Goal: Task Accomplishment & Management: Use online tool/utility

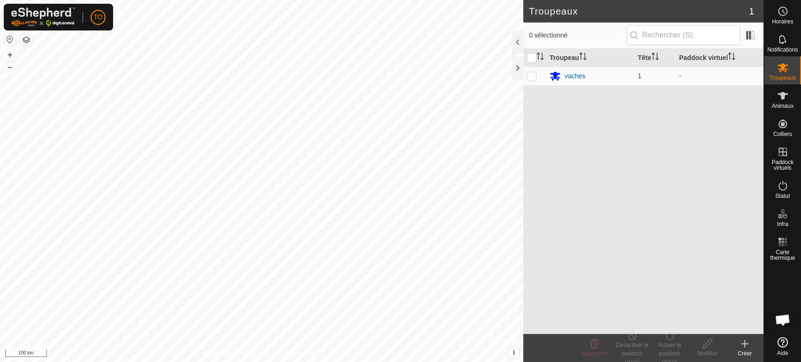
scroll to position [205, 0]
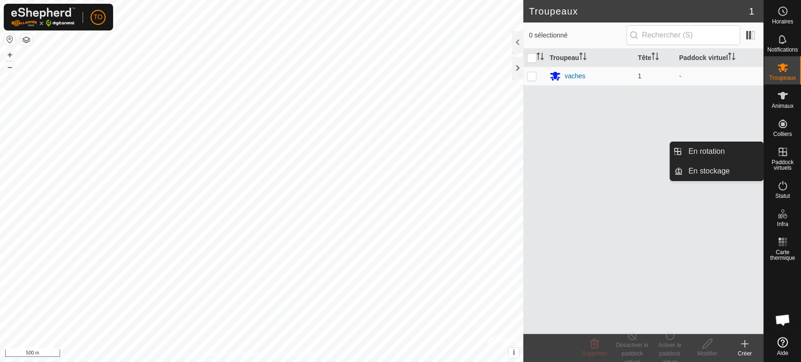
click at [782, 162] on span "Paddock virtuels" at bounding box center [783, 165] width 32 height 11
click at [706, 152] on link "En rotation" at bounding box center [723, 151] width 80 height 19
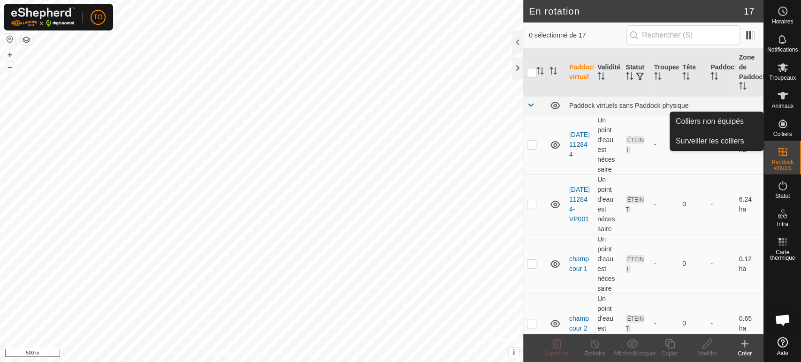
click at [784, 126] on icon at bounding box center [783, 123] width 11 height 11
click at [717, 123] on link "Colliers non équipés" at bounding box center [716, 121] width 93 height 19
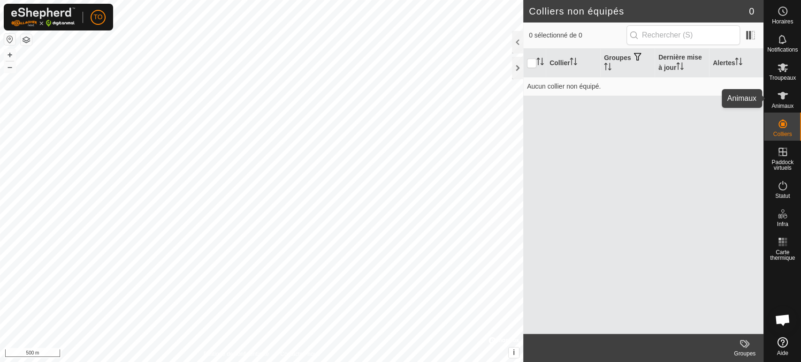
click at [785, 99] on icon at bounding box center [783, 95] width 11 height 11
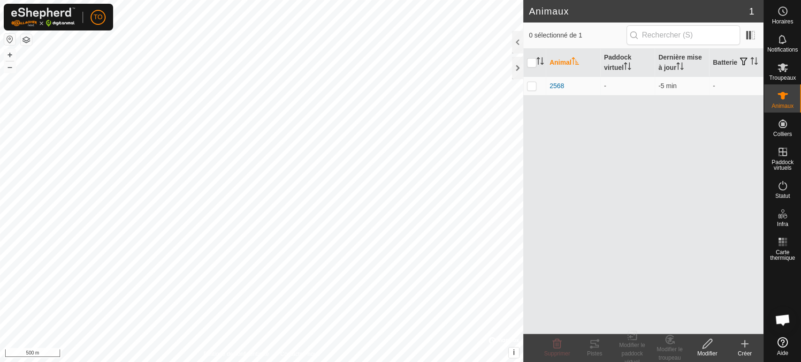
click at [745, 350] on div "Créer" at bounding box center [745, 354] width 38 height 8
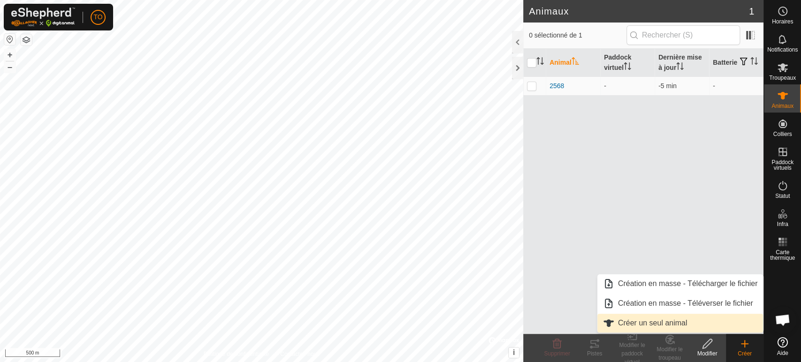
click at [678, 320] on link "Créer un seul animal" at bounding box center [681, 323] width 166 height 19
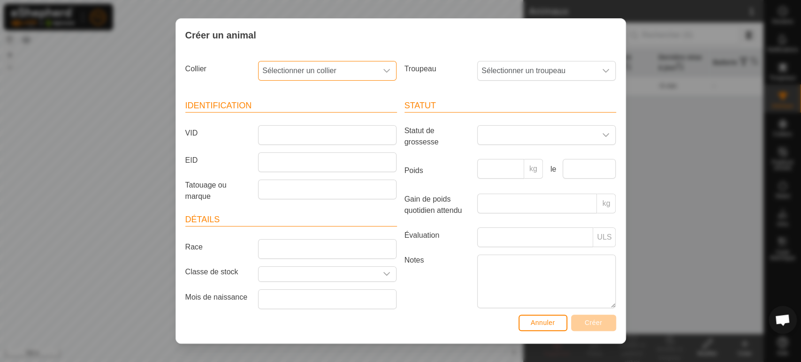
click at [354, 71] on span "Sélectionner un collier" at bounding box center [318, 71] width 119 height 19
click at [347, 67] on span "Sélectionner un collier" at bounding box center [318, 71] width 119 height 19
click at [342, 97] on div "Identification VID EID Tatouage ou marque Détails Race Classe de stock Mois de …" at bounding box center [291, 215] width 219 height 255
click at [346, 101] on header "Identification" at bounding box center [291, 106] width 212 height 13
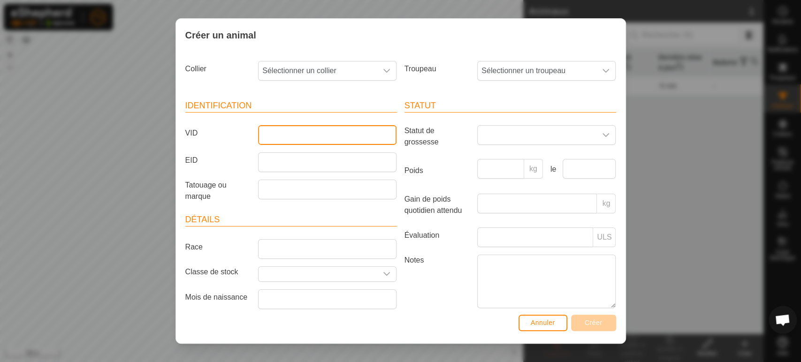
drag, startPoint x: 298, startPoint y: 135, endPoint x: 304, endPoint y: 135, distance: 5.6
click at [303, 135] on input "VID" at bounding box center [327, 135] width 139 height 20
type input "2"
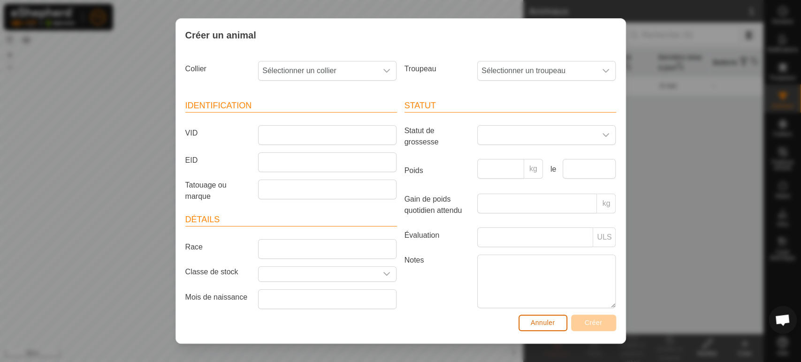
click at [532, 322] on span "Annuler" at bounding box center [543, 323] width 24 height 8
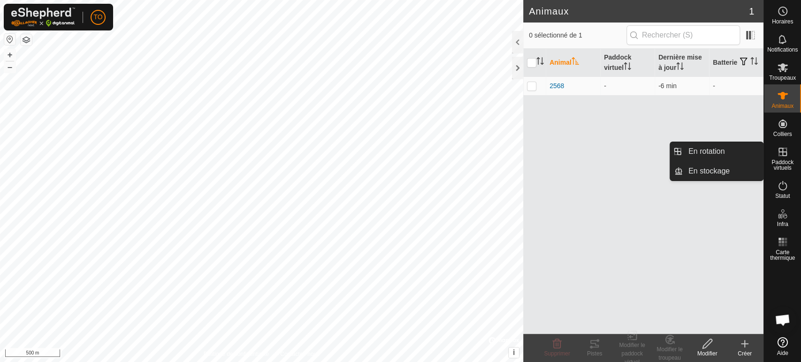
click at [780, 160] on span "Paddock virtuels" at bounding box center [783, 165] width 32 height 11
click at [712, 157] on link "En rotation" at bounding box center [723, 151] width 80 height 19
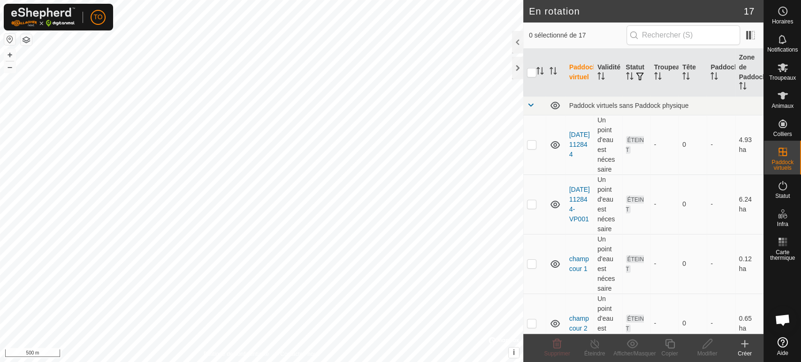
click at [751, 347] on create-svg-icon at bounding box center [745, 344] width 38 height 11
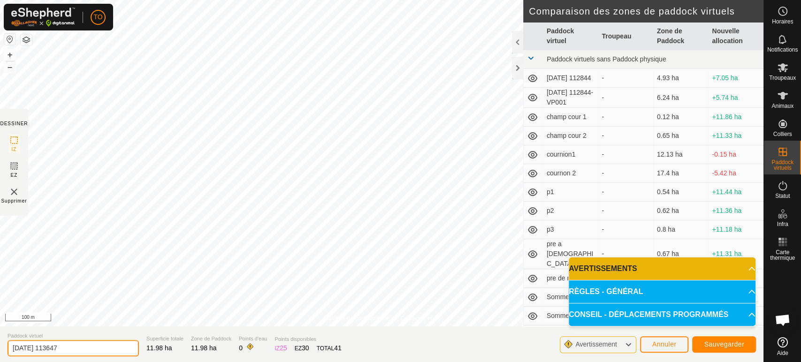
click at [84, 341] on input "[DATE] 113647" at bounding box center [73, 348] width 131 height 16
type input "2"
type input "test3"
click at [717, 343] on span "Sauvegarder" at bounding box center [724, 345] width 40 height 8
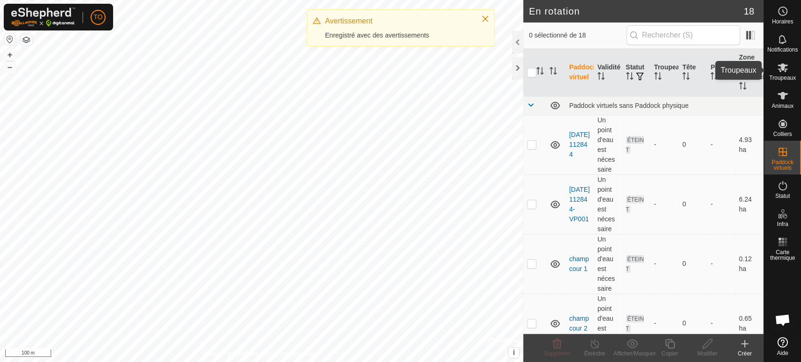
click at [783, 71] on icon at bounding box center [783, 67] width 11 height 11
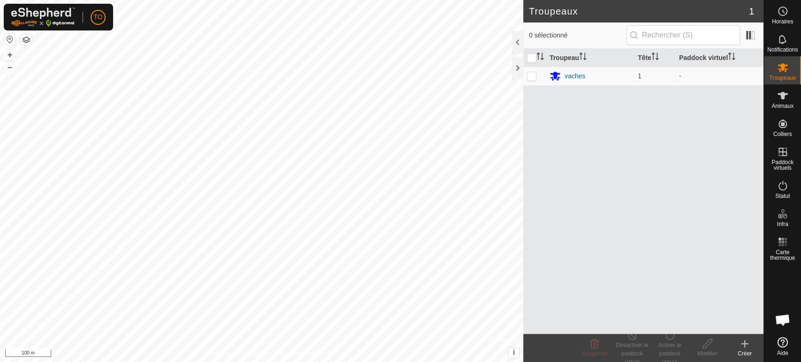
drag, startPoint x: 528, startPoint y: 74, endPoint x: 523, endPoint y: 82, distance: 9.9
click at [528, 73] on p-checkbox at bounding box center [531, 76] width 9 height 8
checkbox input "true"
click at [672, 344] on div "Activer le paddock virtuel" at bounding box center [670, 353] width 38 height 25
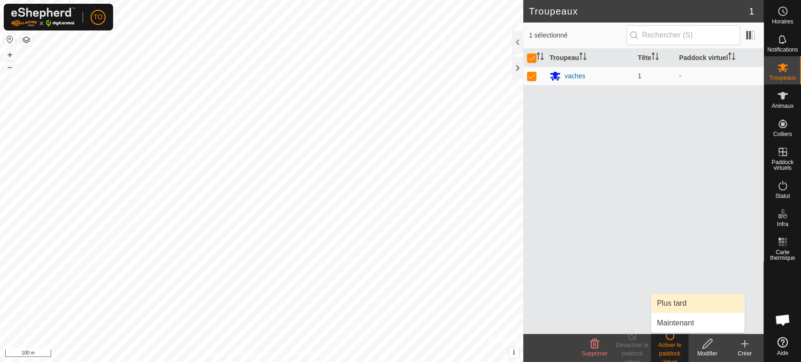
click at [676, 309] on link "Plus tard" at bounding box center [698, 303] width 93 height 19
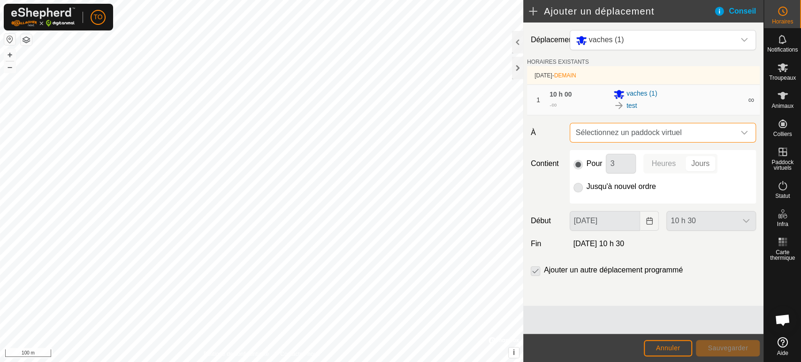
click at [657, 131] on span "Sélectionnez un paddock virtuel" at bounding box center [653, 132] width 163 height 19
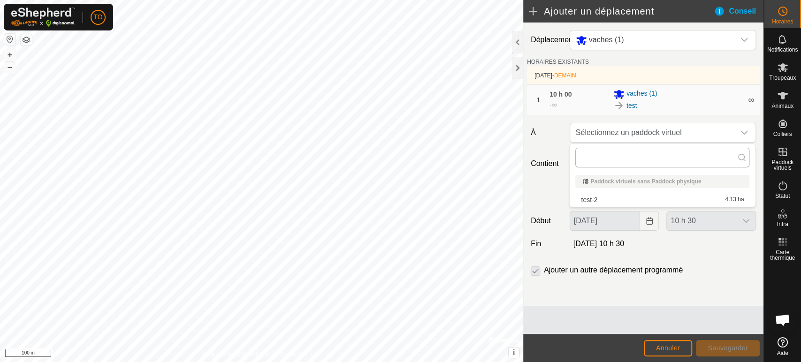
click at [666, 149] on input "text" at bounding box center [663, 158] width 174 height 20
click at [680, 158] on input "text" at bounding box center [663, 158] width 174 height 20
click at [683, 160] on input "text" at bounding box center [663, 158] width 174 height 20
click at [683, 132] on span "Sélectionnez un paddock virtuel" at bounding box center [653, 132] width 163 height 19
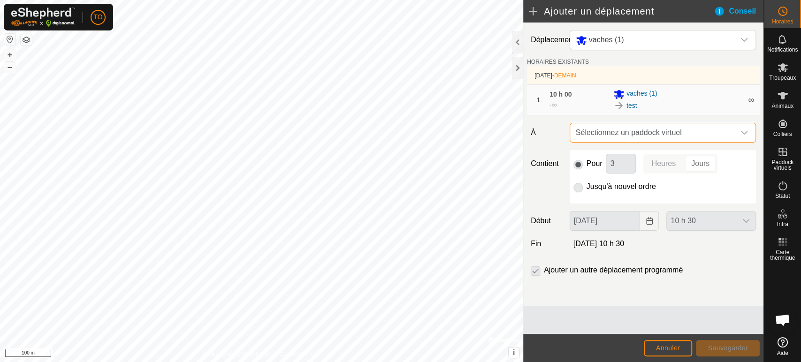
click at [686, 132] on span "Sélectionnez un paddock virtuel" at bounding box center [653, 132] width 163 height 19
click at [719, 130] on span "Sélectionnez un paddock virtuel" at bounding box center [653, 132] width 163 height 19
click at [713, 130] on span "Sélectionnez un paddock virtuel" at bounding box center [653, 132] width 163 height 19
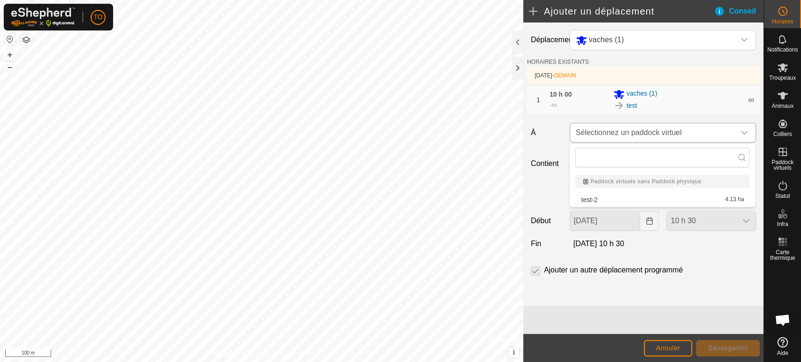
click at [741, 133] on div "dropdown trigger" at bounding box center [744, 132] width 19 height 19
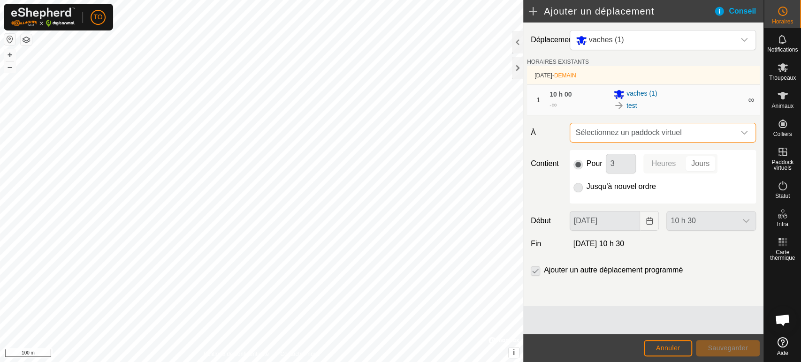
click at [743, 131] on icon "dropdown trigger" at bounding box center [745, 133] width 8 height 8
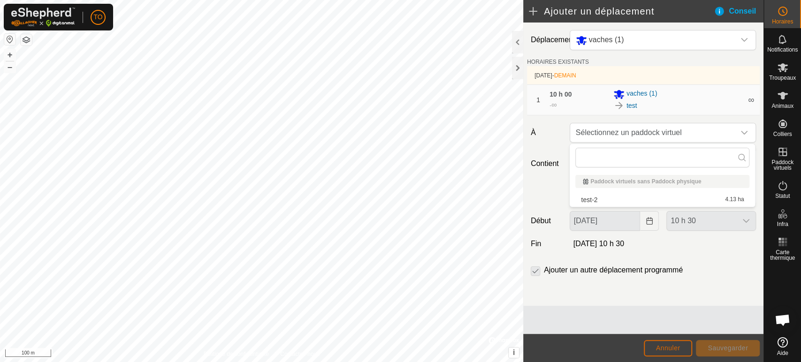
click at [674, 346] on span "Annuler" at bounding box center [668, 349] width 24 height 8
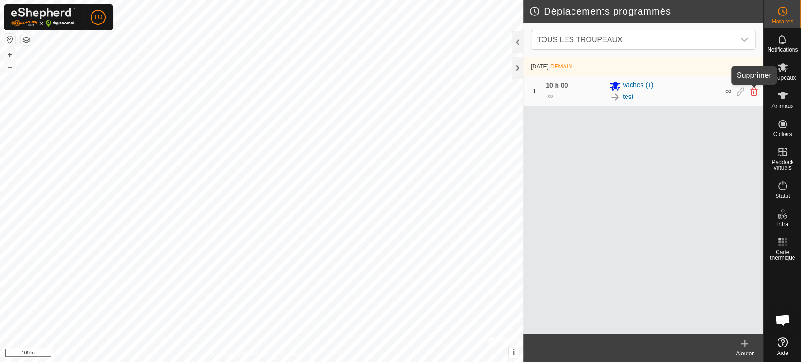
click at [755, 92] on icon at bounding box center [755, 91] width 8 height 8
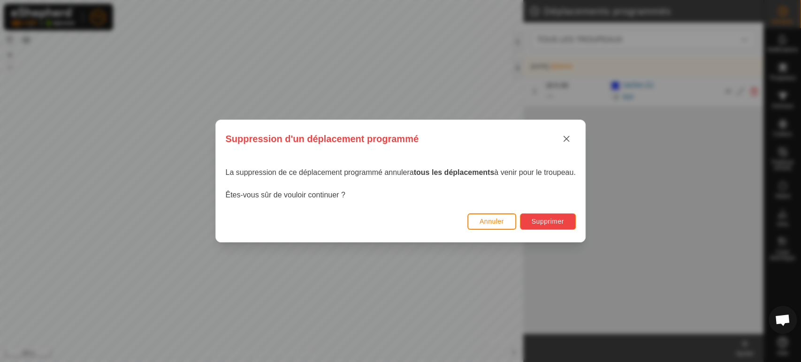
drag, startPoint x: 538, startPoint y: 221, endPoint x: 543, endPoint y: 222, distance: 4.9
click at [543, 222] on span "Supprimer" at bounding box center [548, 222] width 32 height 8
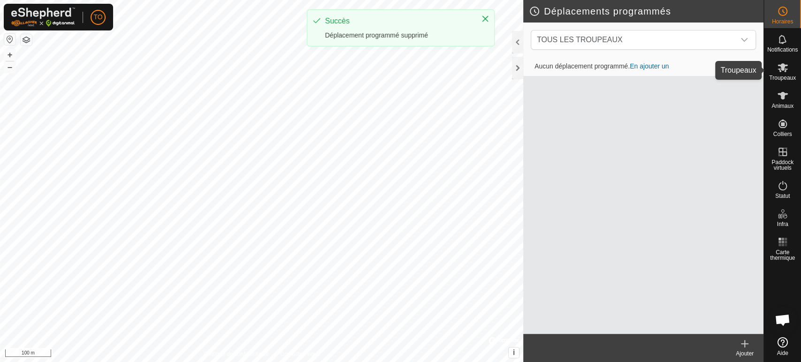
click at [785, 70] on icon at bounding box center [783, 67] width 10 height 9
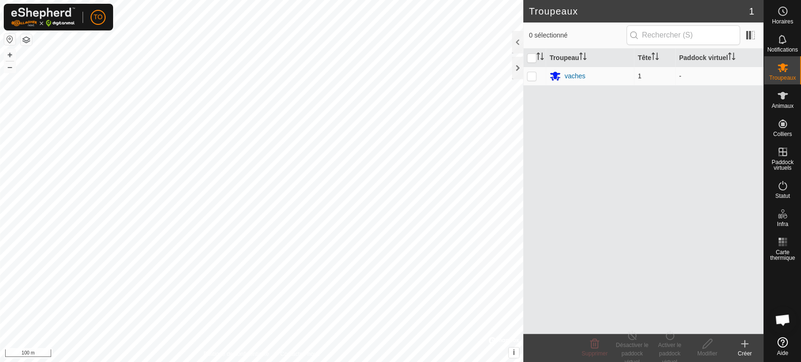
click at [532, 77] on p-checkbox at bounding box center [531, 76] width 9 height 8
checkbox input "true"
click at [669, 344] on div "Activer le paddock virtuel" at bounding box center [670, 353] width 38 height 25
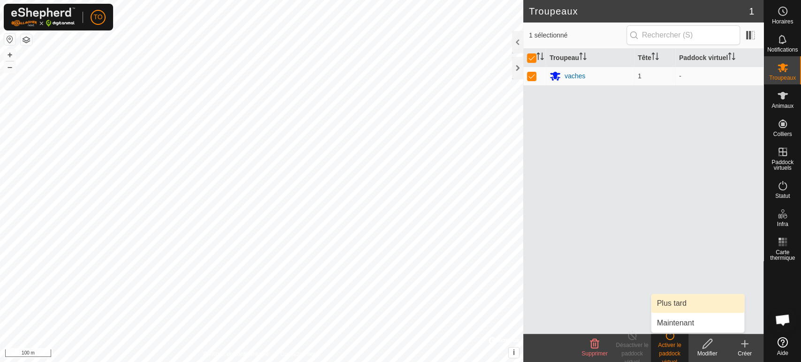
click at [680, 302] on link "Plus tard" at bounding box center [698, 303] width 93 height 19
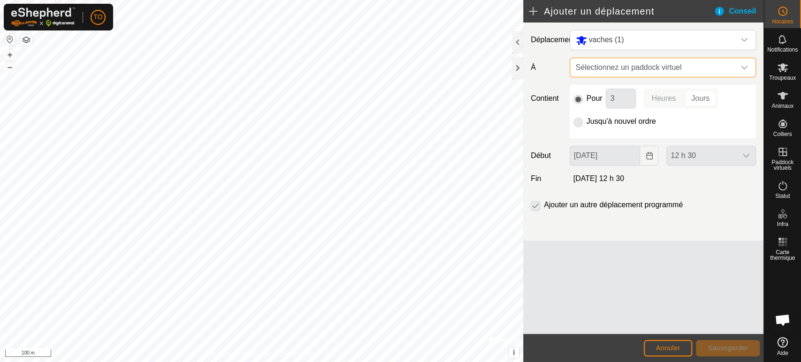
click at [609, 70] on span "Sélectionnez un paddock virtuel" at bounding box center [653, 67] width 163 height 19
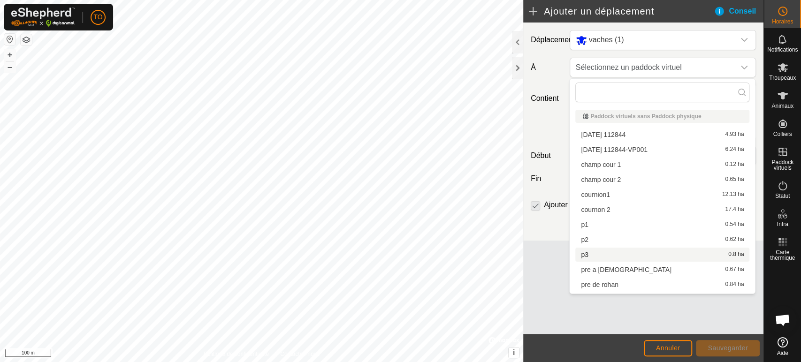
scroll to position [124, 0]
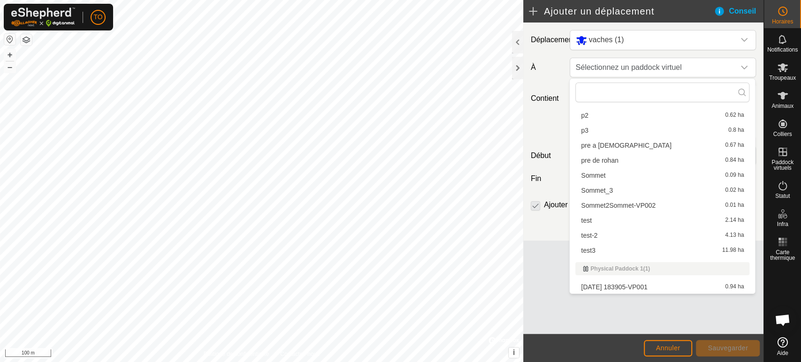
click at [605, 254] on li "test3 11.98 ha" at bounding box center [663, 251] width 174 height 14
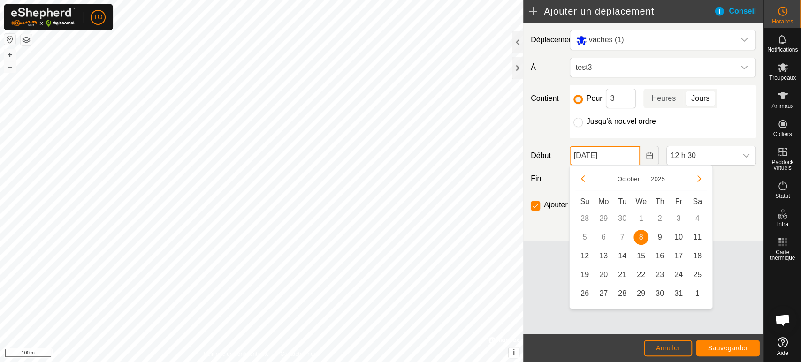
click at [595, 152] on input "[DATE]" at bounding box center [605, 156] width 71 height 20
click at [575, 123] on input "Jusqu'à nouvel ordre" at bounding box center [578, 122] width 9 height 9
radio input "true"
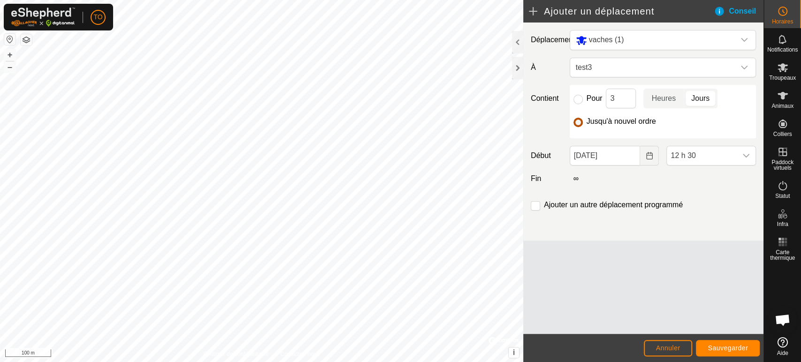
checkbox input "false"
click at [612, 152] on input "[DATE]" at bounding box center [605, 156] width 71 height 20
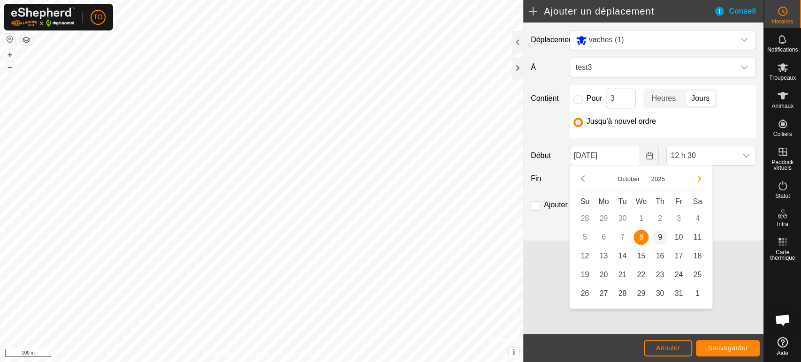
click at [661, 236] on span "9" at bounding box center [660, 237] width 15 height 15
type input "[DATE]"
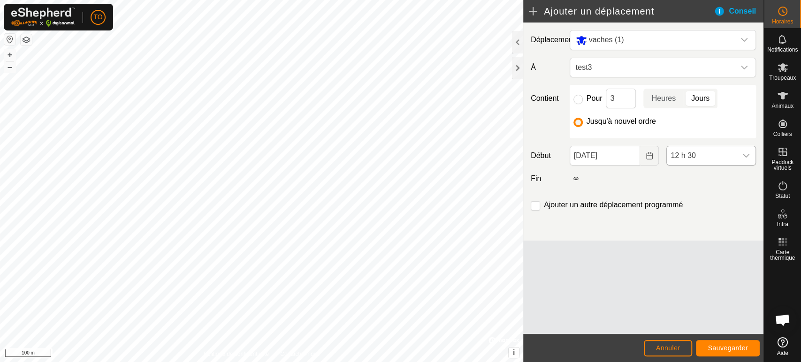
click at [699, 161] on span "12 h 30" at bounding box center [702, 155] width 70 height 19
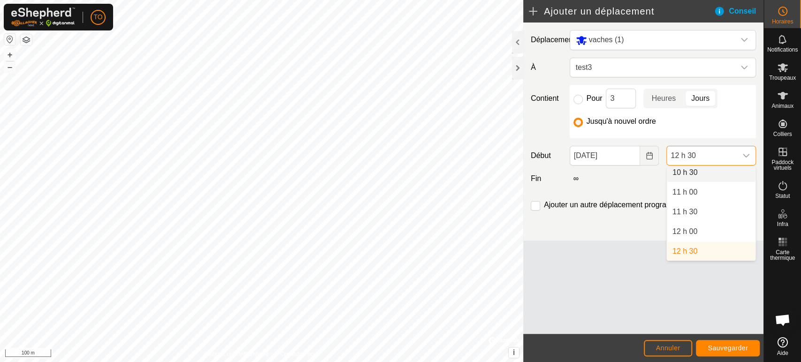
scroll to position [414, 0]
click at [688, 197] on li "11 h 00" at bounding box center [711, 196] width 89 height 19
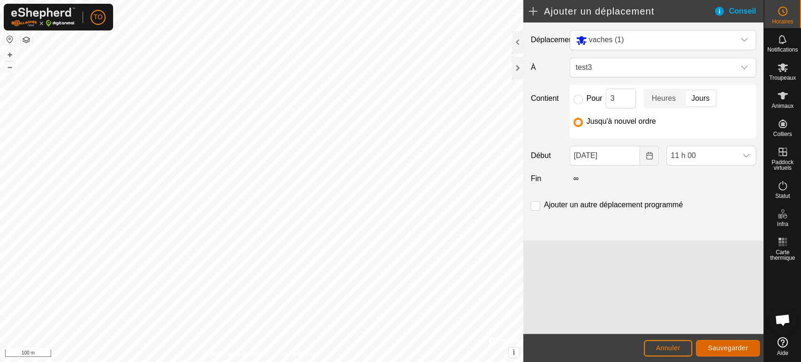
click at [731, 345] on span "Sauvegarder" at bounding box center [728, 349] width 40 height 8
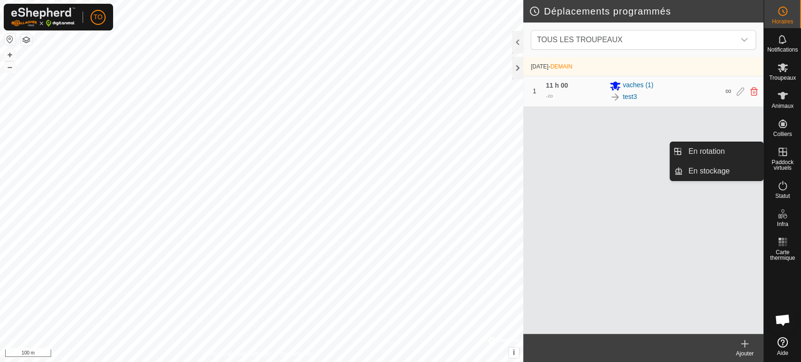
click at [780, 155] on icon at bounding box center [783, 152] width 8 height 8
click at [727, 148] on link "En rotation" at bounding box center [723, 151] width 80 height 19
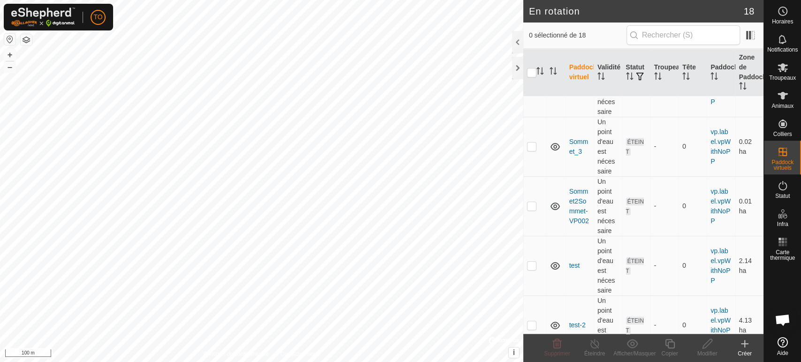
scroll to position [852, 0]
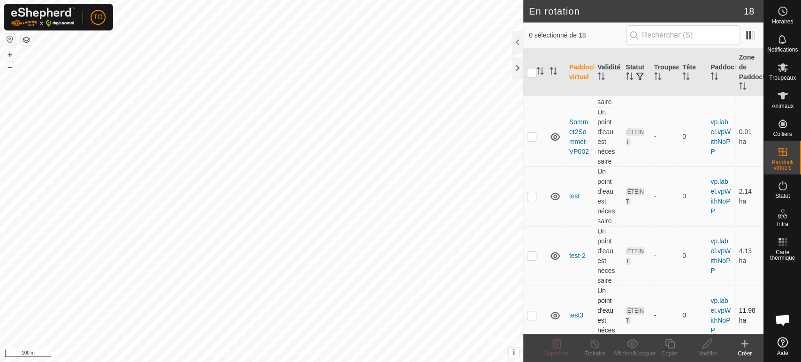
click at [535, 312] on p-checkbox at bounding box center [531, 316] width 9 height 8
checkbox input "true"
click at [670, 342] on icon at bounding box center [669, 343] width 9 height 9
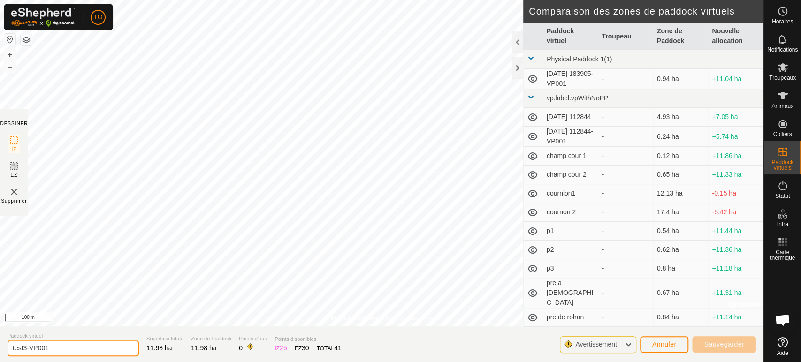
click at [103, 345] on input "test3-VP001" at bounding box center [73, 348] width 131 height 16
type input "test4"
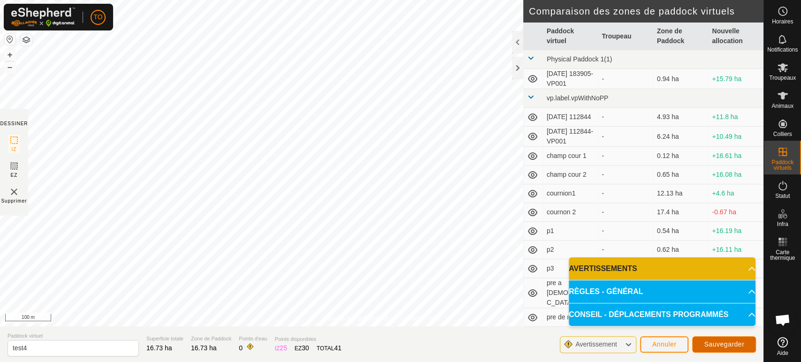
click at [718, 344] on span "Sauvegarder" at bounding box center [724, 345] width 40 height 8
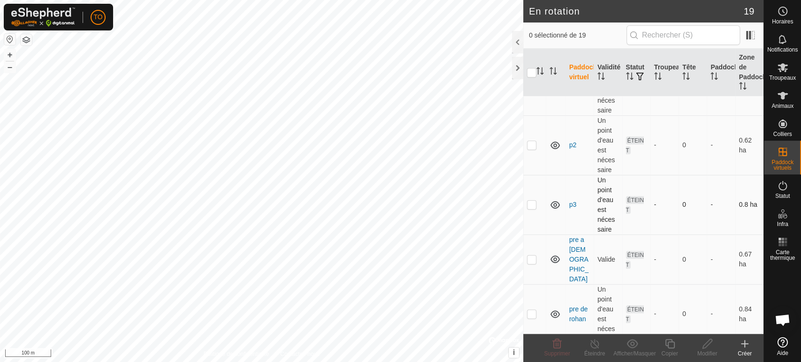
scroll to position [626, 0]
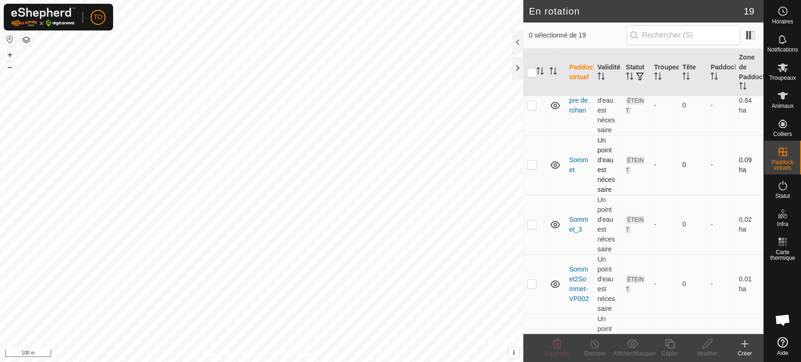
checkbox input "true"
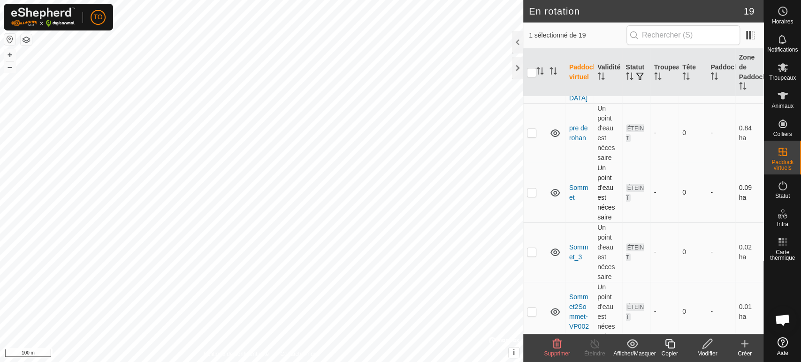
scroll to position [574, 0]
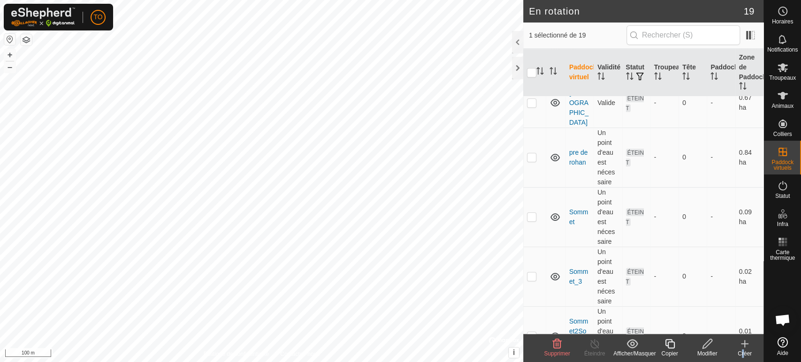
click at [744, 348] on div "Créer" at bounding box center [745, 348] width 38 height 28
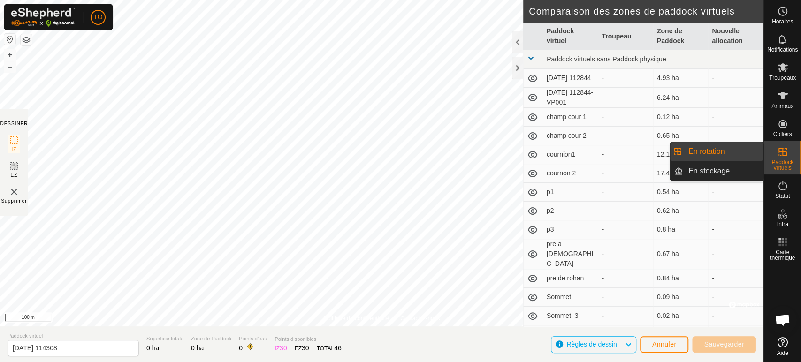
click at [778, 154] on icon at bounding box center [783, 151] width 11 height 11
click at [785, 157] on icon at bounding box center [783, 151] width 11 height 11
click at [743, 155] on link "En rotation" at bounding box center [723, 151] width 80 height 19
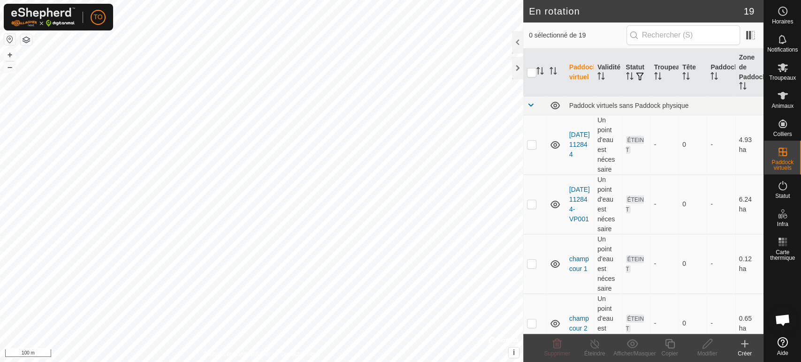
click at [751, 346] on create-svg-icon at bounding box center [745, 344] width 38 height 11
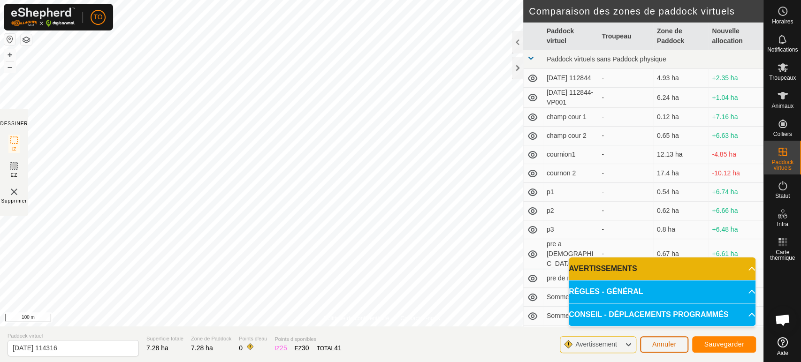
click at [669, 347] on span "Annuler" at bounding box center [665, 345] width 24 height 8
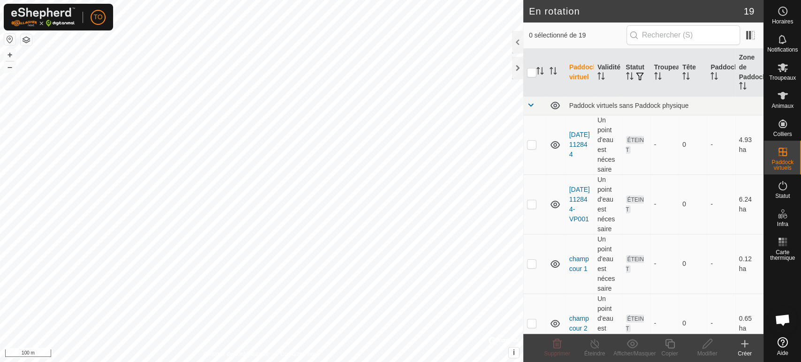
click at [744, 348] on icon at bounding box center [745, 344] width 11 height 11
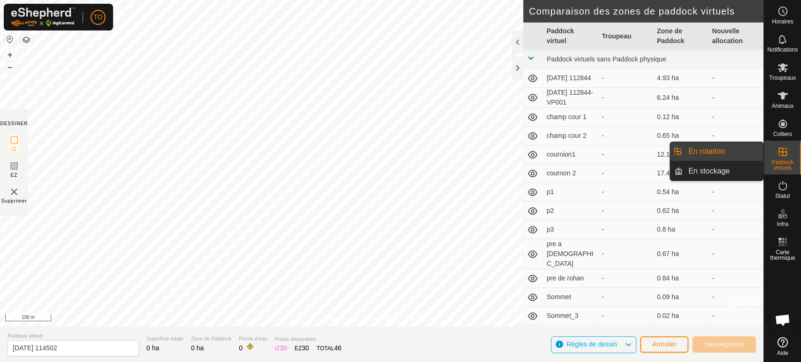
click at [782, 154] on icon at bounding box center [783, 151] width 11 height 11
click at [729, 154] on link "En rotation" at bounding box center [723, 151] width 80 height 19
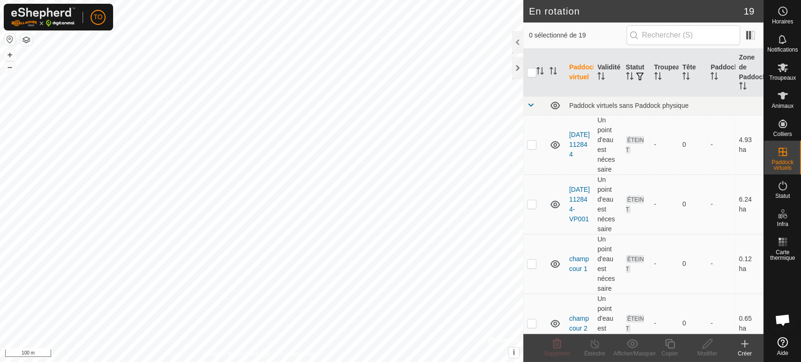
click at [745, 345] on icon at bounding box center [745, 344] width 0 height 7
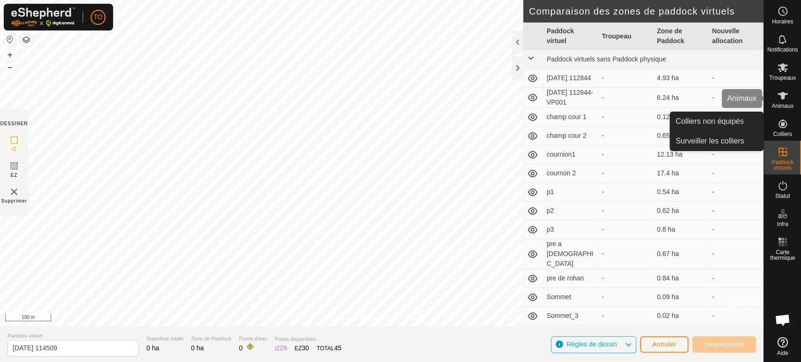
click at [782, 97] on icon at bounding box center [783, 96] width 10 height 8
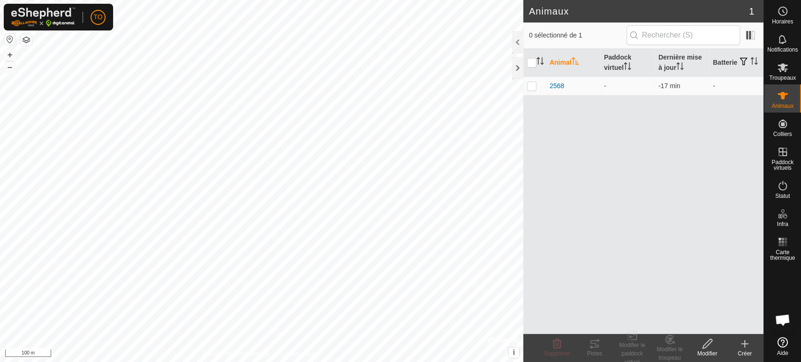
click at [746, 342] on icon at bounding box center [745, 344] width 11 height 11
